Goal: Task Accomplishment & Management: Manage account settings

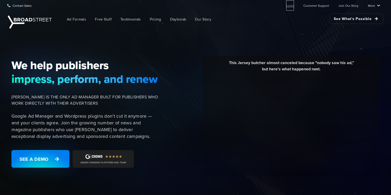
click at [292, 6] on link "Login" at bounding box center [290, 5] width 8 height 10
click at [292, 4] on link "Login" at bounding box center [290, 5] width 8 height 10
click at [292, 7] on link "Login" at bounding box center [290, 5] width 8 height 10
